Goal: Find specific page/section: Find specific page/section

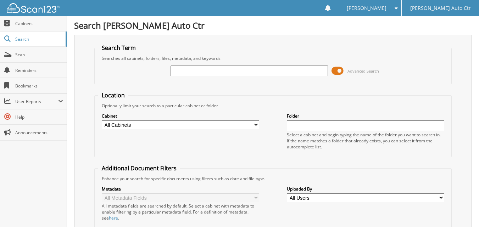
click at [190, 68] on input "text" at bounding box center [249, 71] width 157 height 11
click at [199, 68] on input "text" at bounding box center [249, 71] width 157 height 11
type input "76107"
click at [345, 72] on span "Advanced Search" at bounding box center [356, 71] width 48 height 11
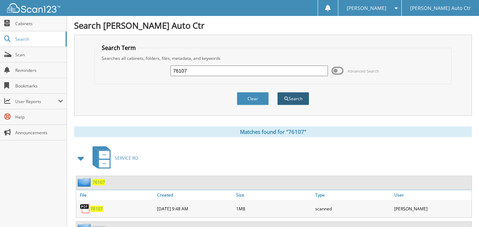
click at [306, 97] on button "Search" at bounding box center [293, 98] width 32 height 13
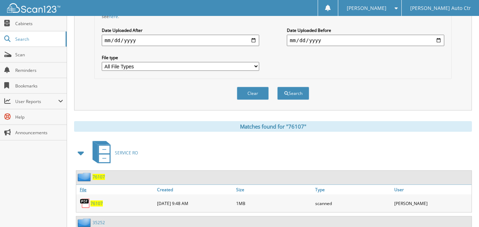
scroll to position [213, 0]
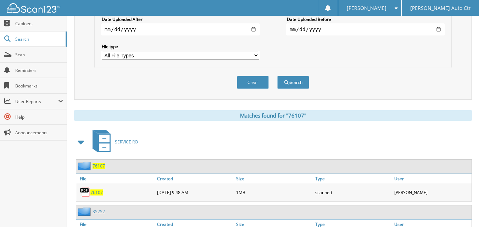
click at [92, 193] on span "76107" at bounding box center [96, 193] width 12 height 6
